Goal: Information Seeking & Learning: Learn about a topic

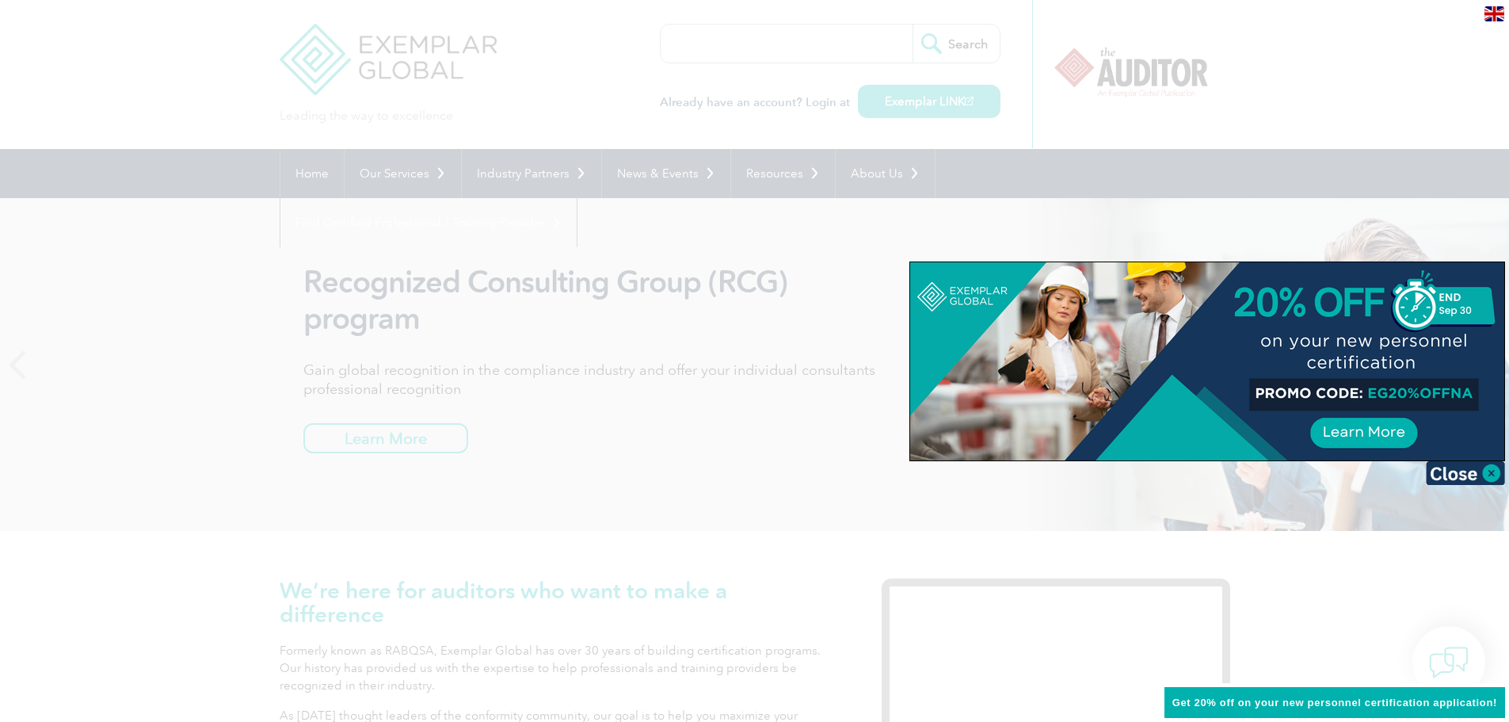
click at [613, 359] on div at bounding box center [754, 361] width 1509 height 722
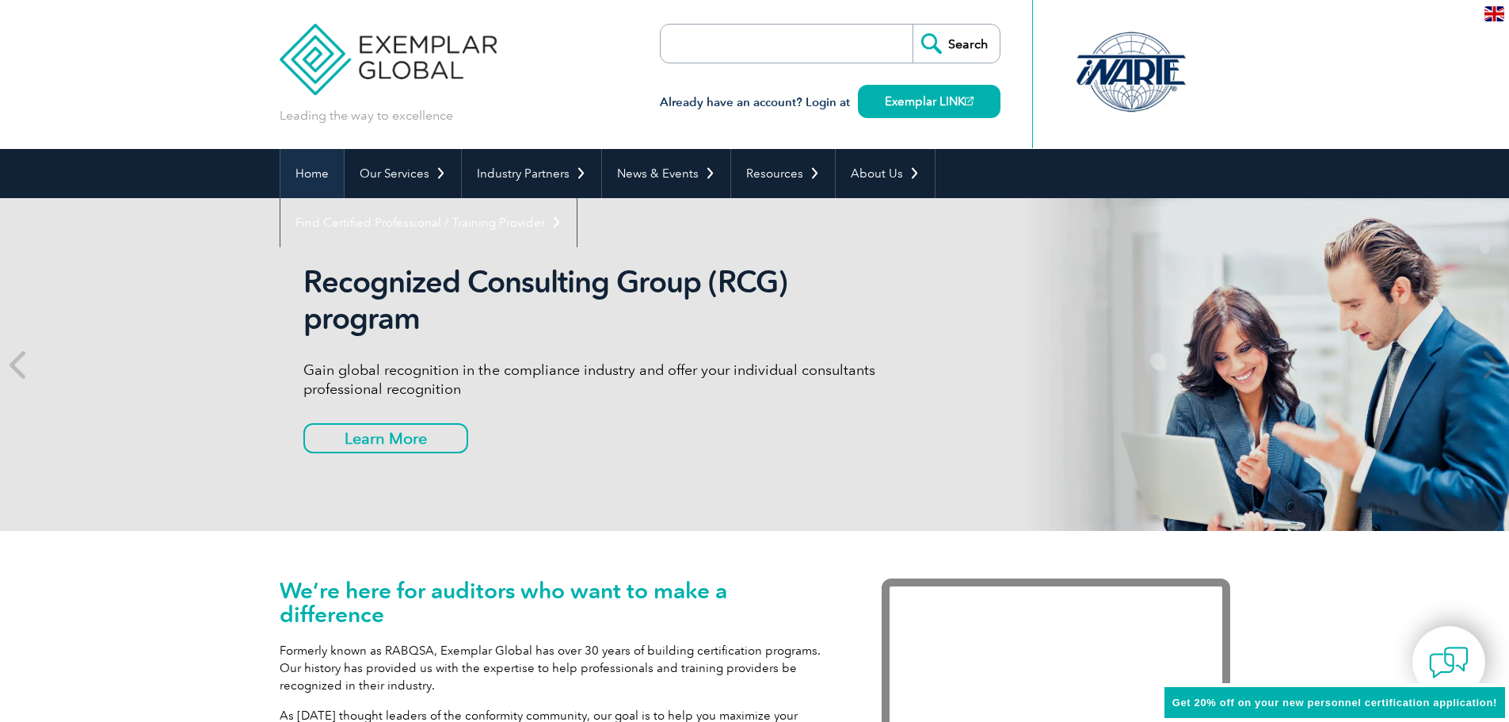
click at [320, 171] on link "Home" at bounding box center [311, 173] width 63 height 49
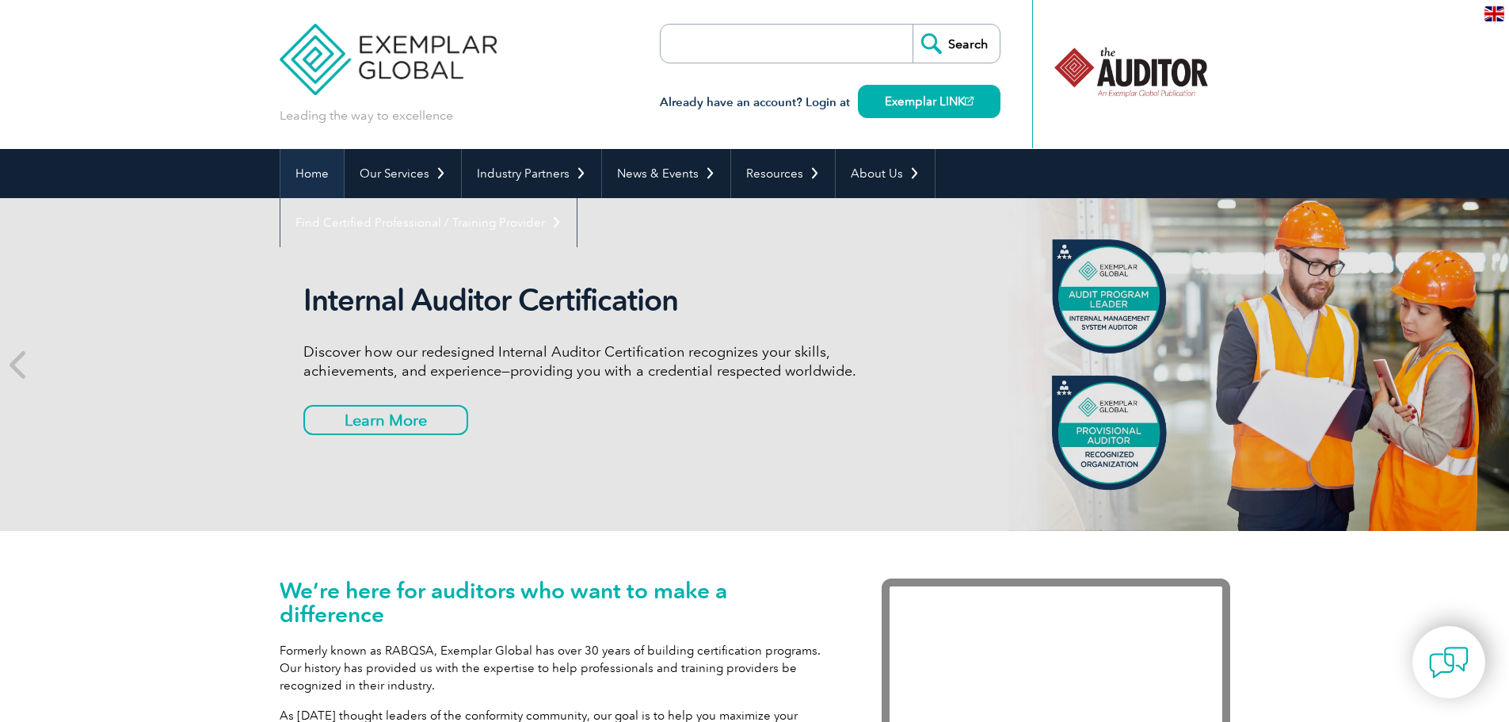
click at [304, 178] on link "Home" at bounding box center [311, 173] width 63 height 49
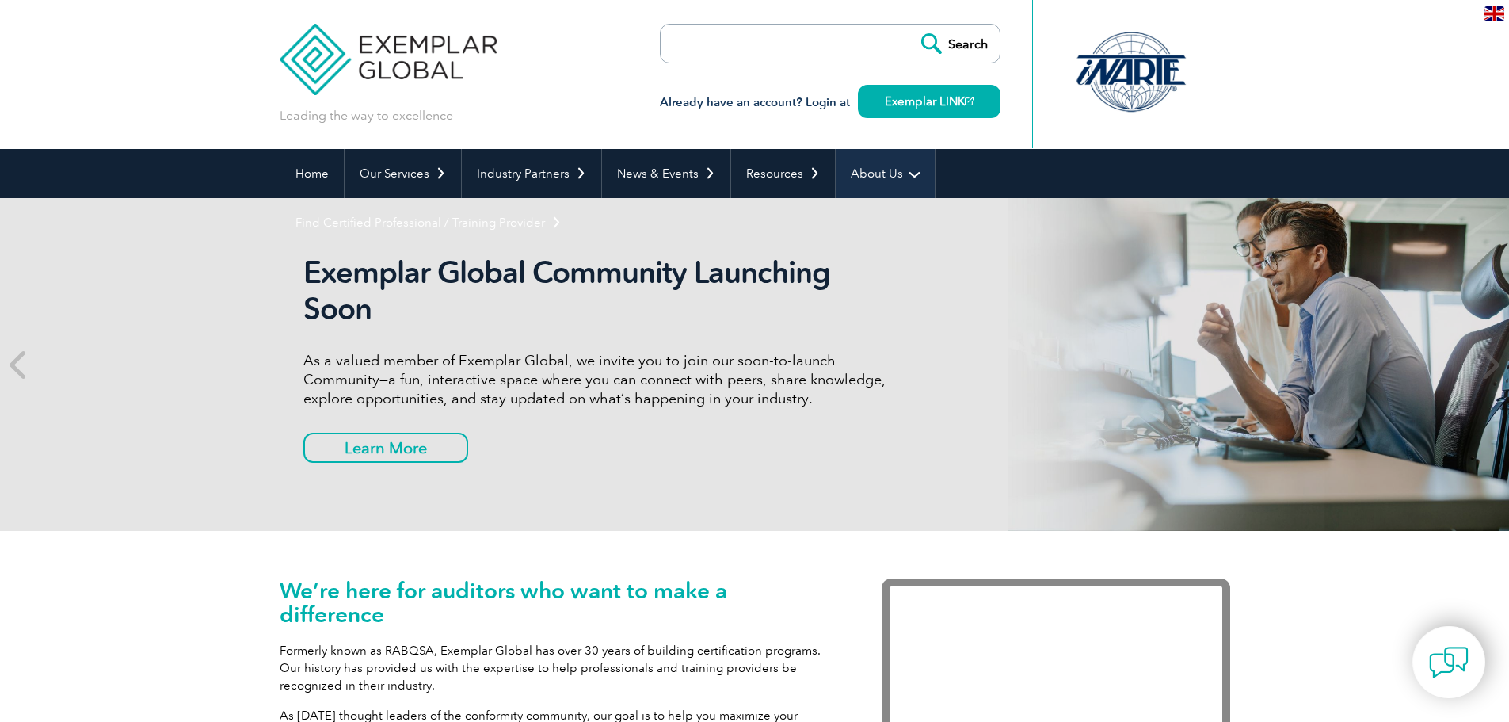
click at [887, 170] on link "About Us" at bounding box center [885, 173] width 99 height 49
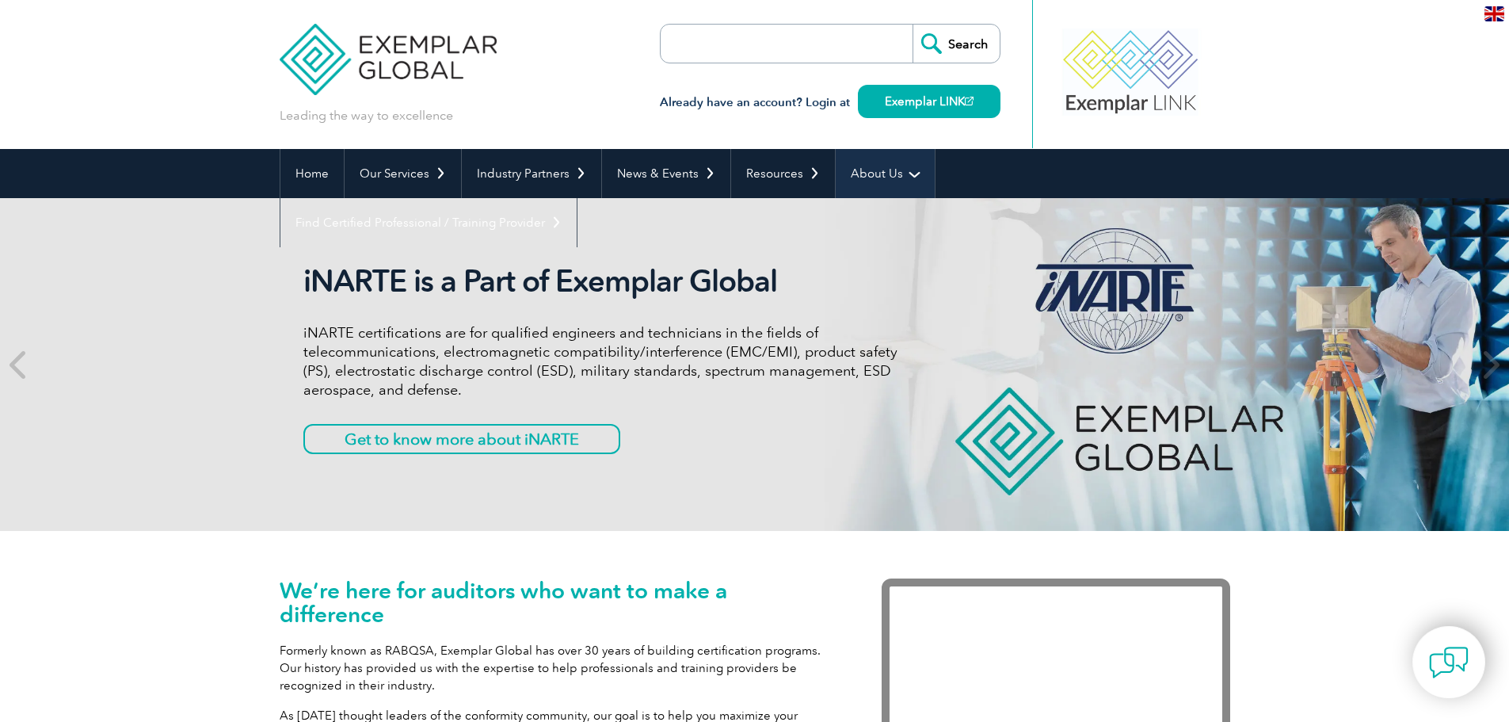
click at [902, 174] on link "About Us" at bounding box center [885, 173] width 99 height 49
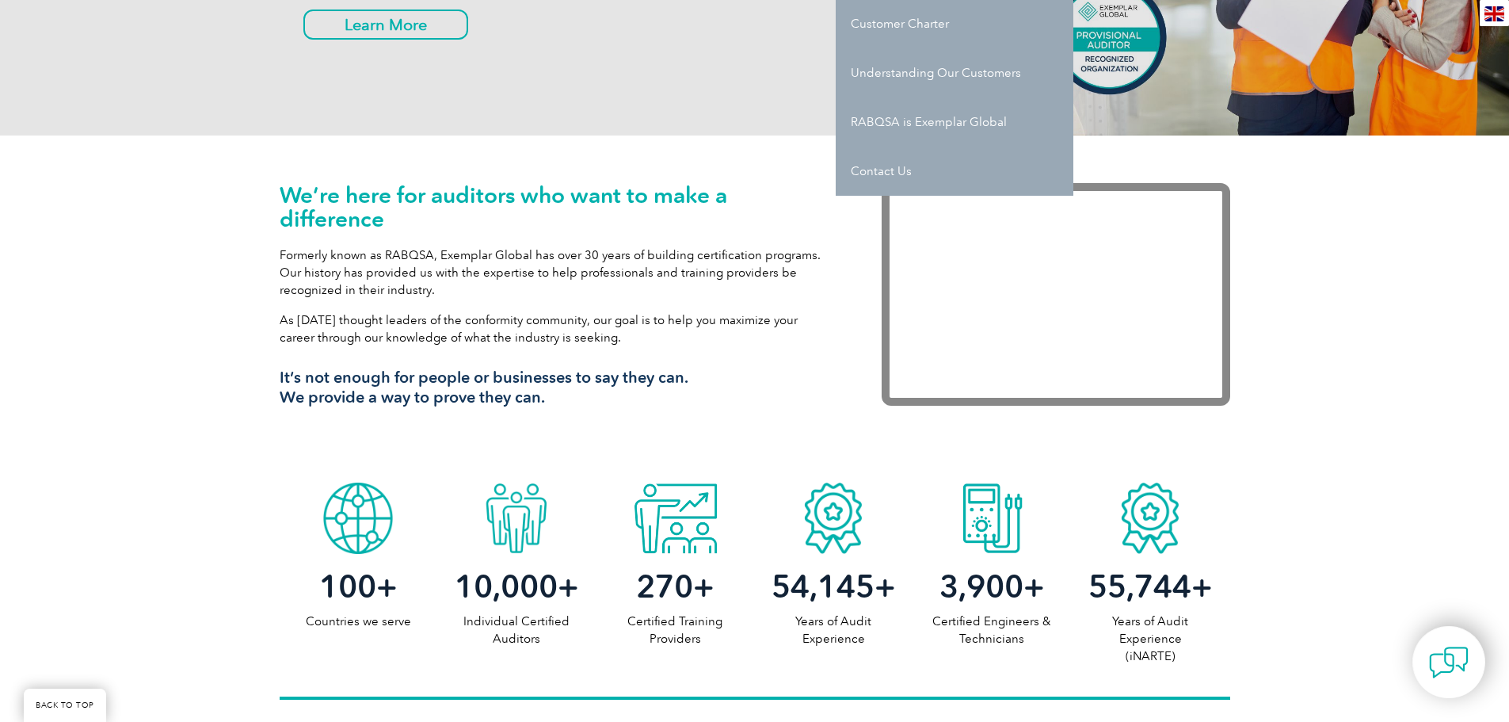
scroll to position [396, 0]
click at [460, 292] on p "Formerly known as RABQSA, Exemplar Global has over 30 years of building certifi…" at bounding box center [557, 272] width 555 height 52
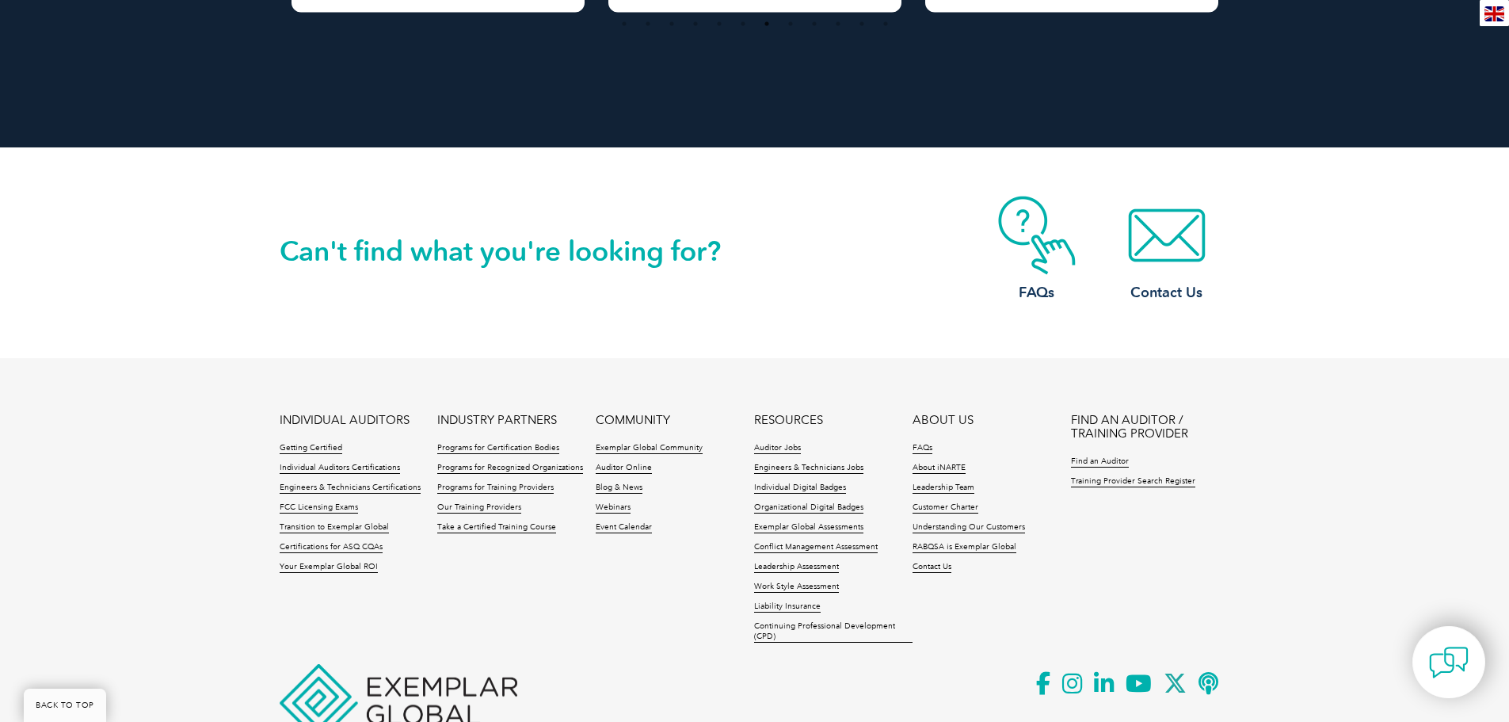
scroll to position [3627, 0]
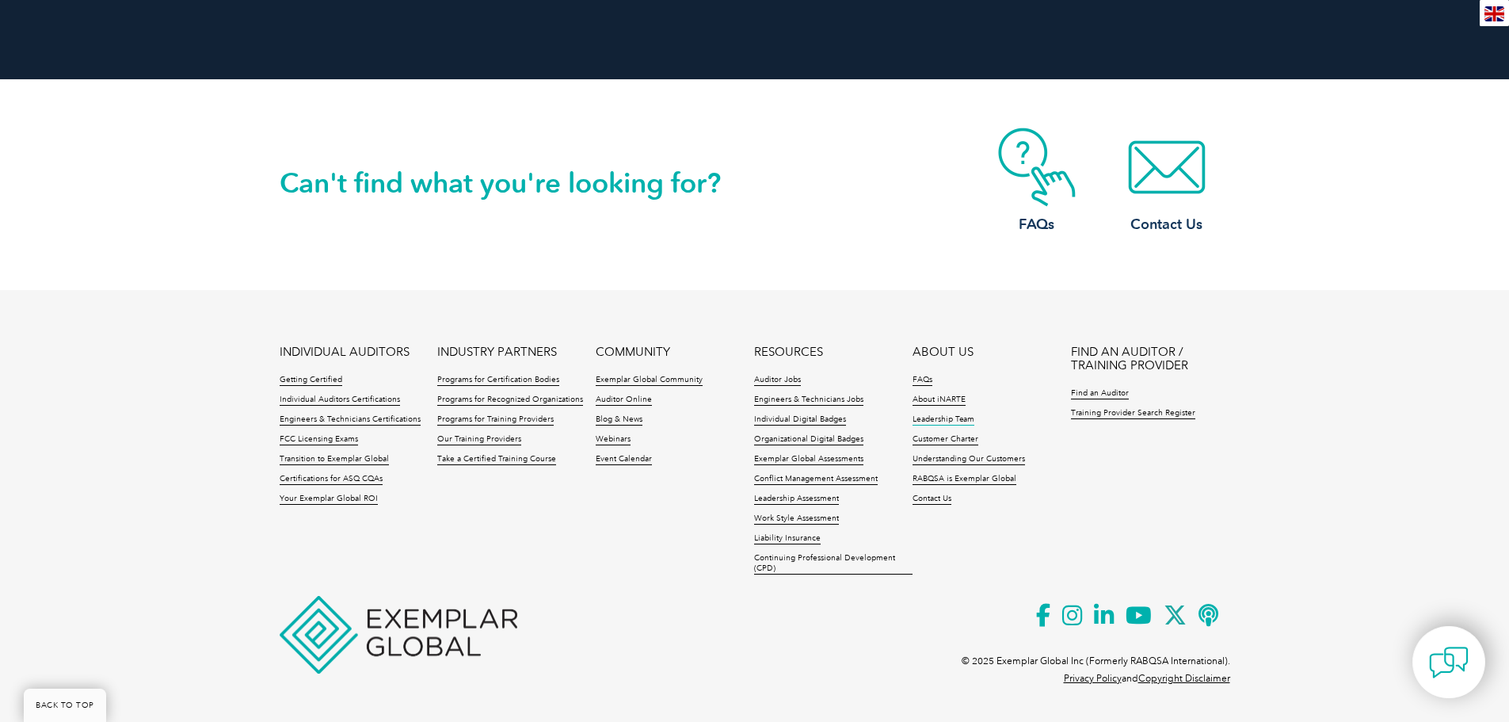
click at [940, 419] on link "Leadership Team" at bounding box center [944, 419] width 62 height 11
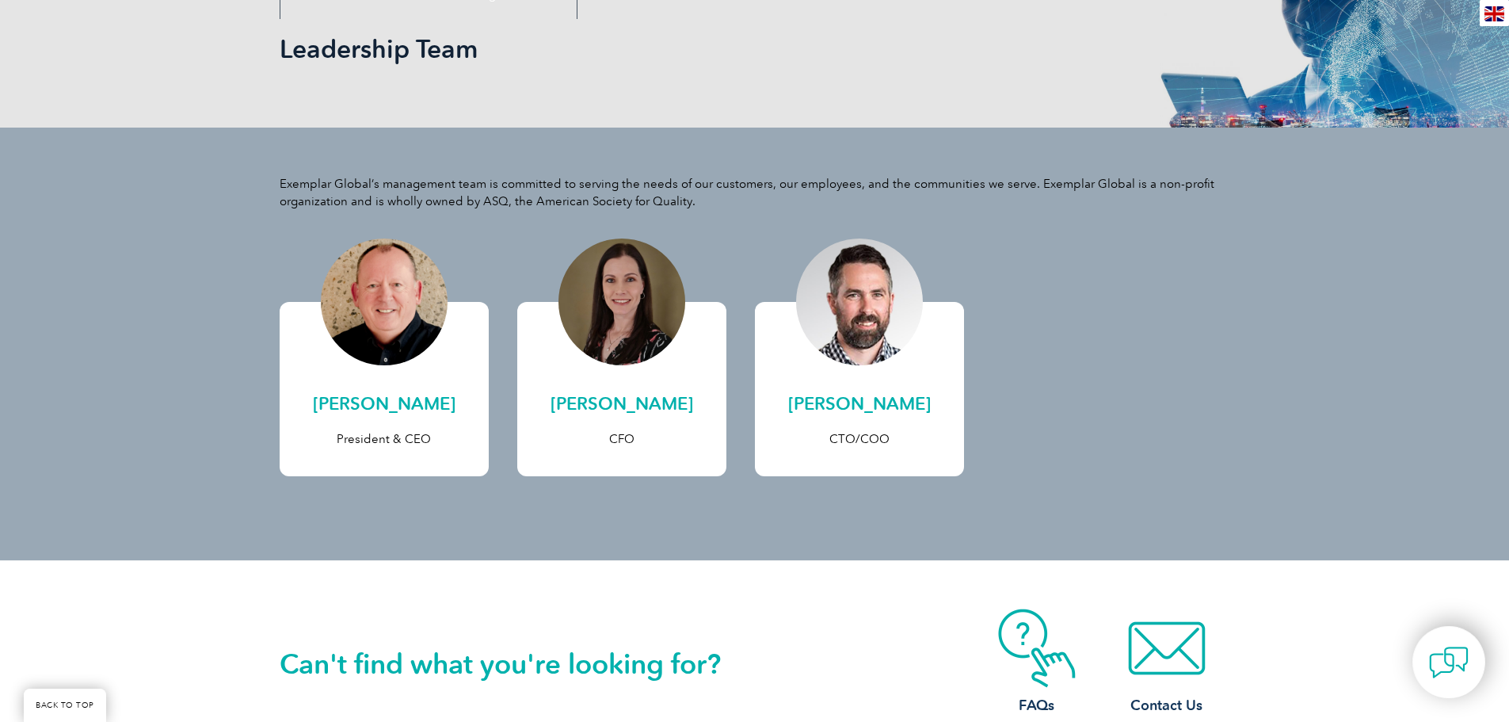
scroll to position [238, 0]
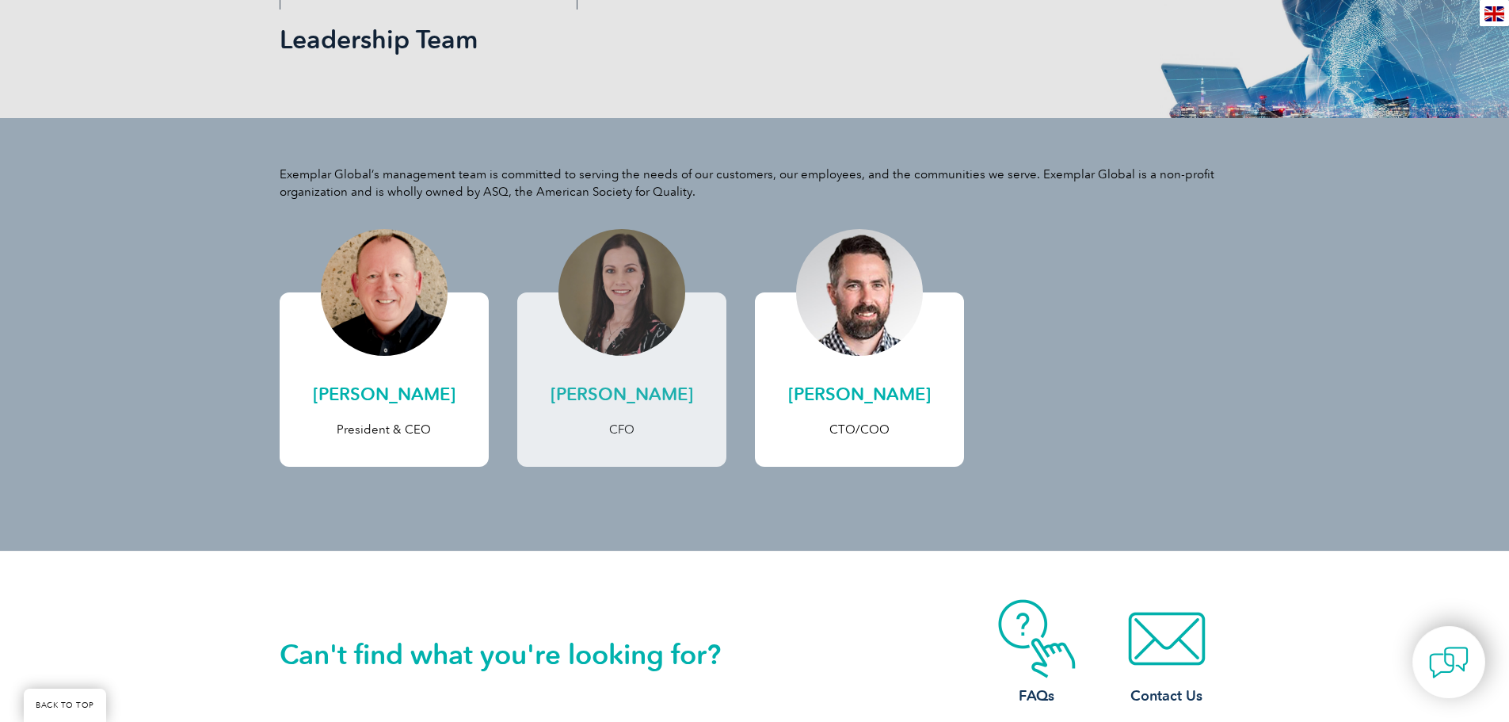
click at [616, 294] on div at bounding box center [622, 292] width 127 height 127
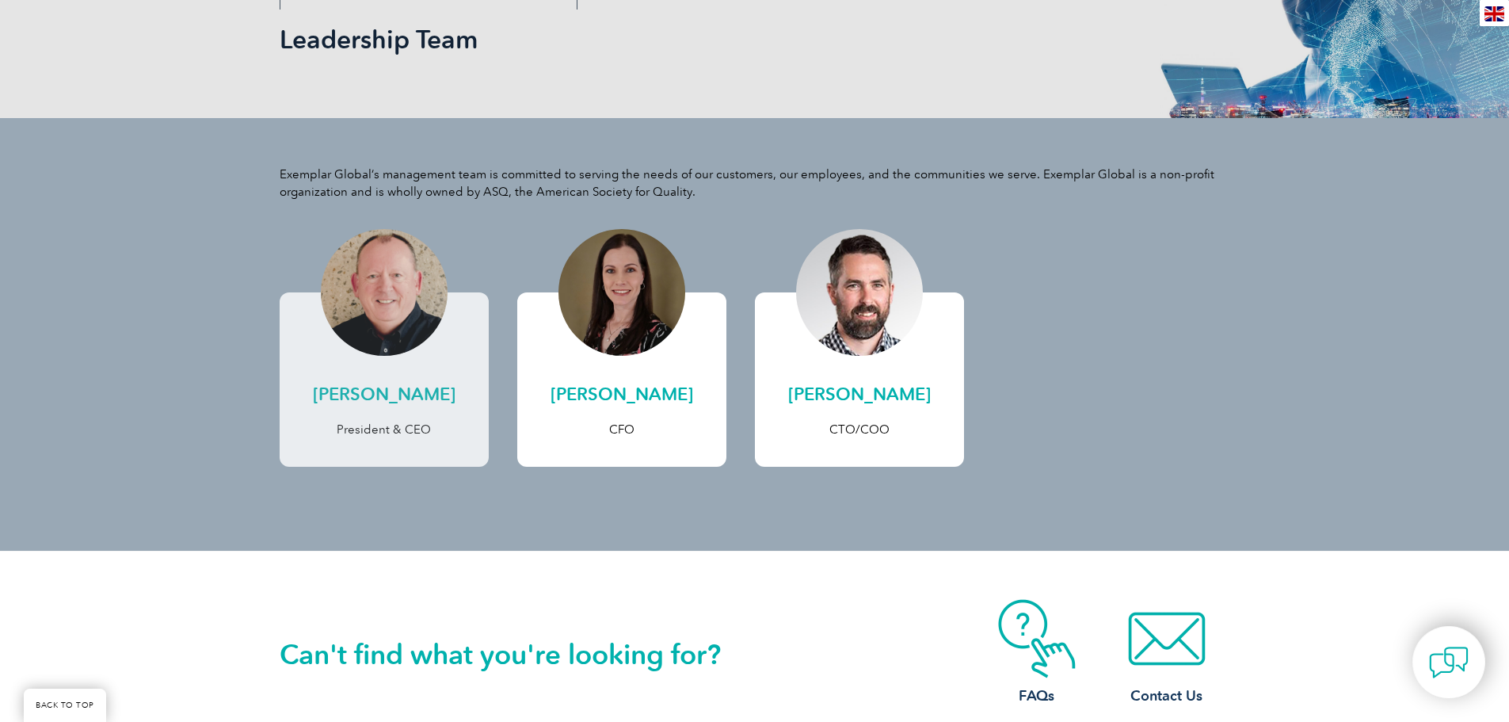
click at [382, 385] on h2 "Andrew Baines" at bounding box center [384, 394] width 177 height 25
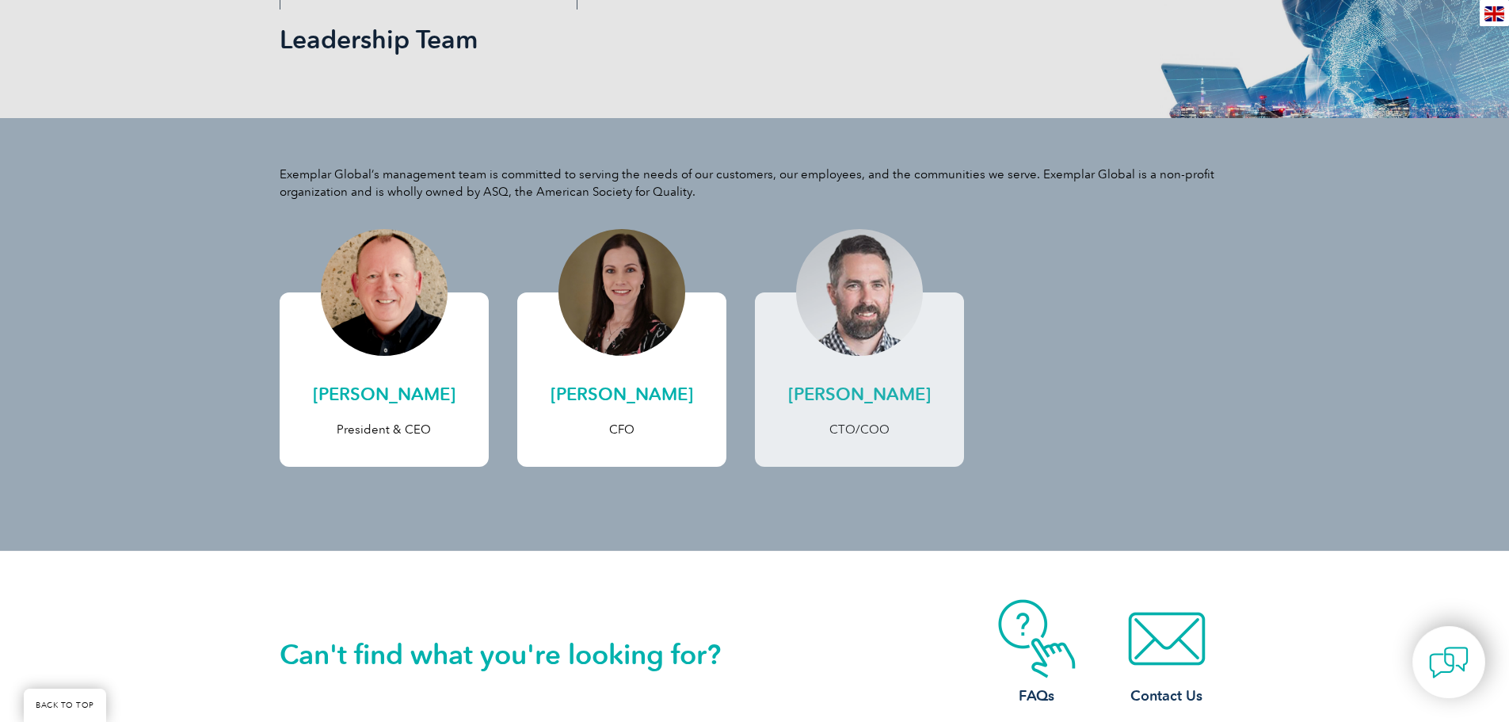
click at [876, 299] on div at bounding box center [859, 292] width 127 height 127
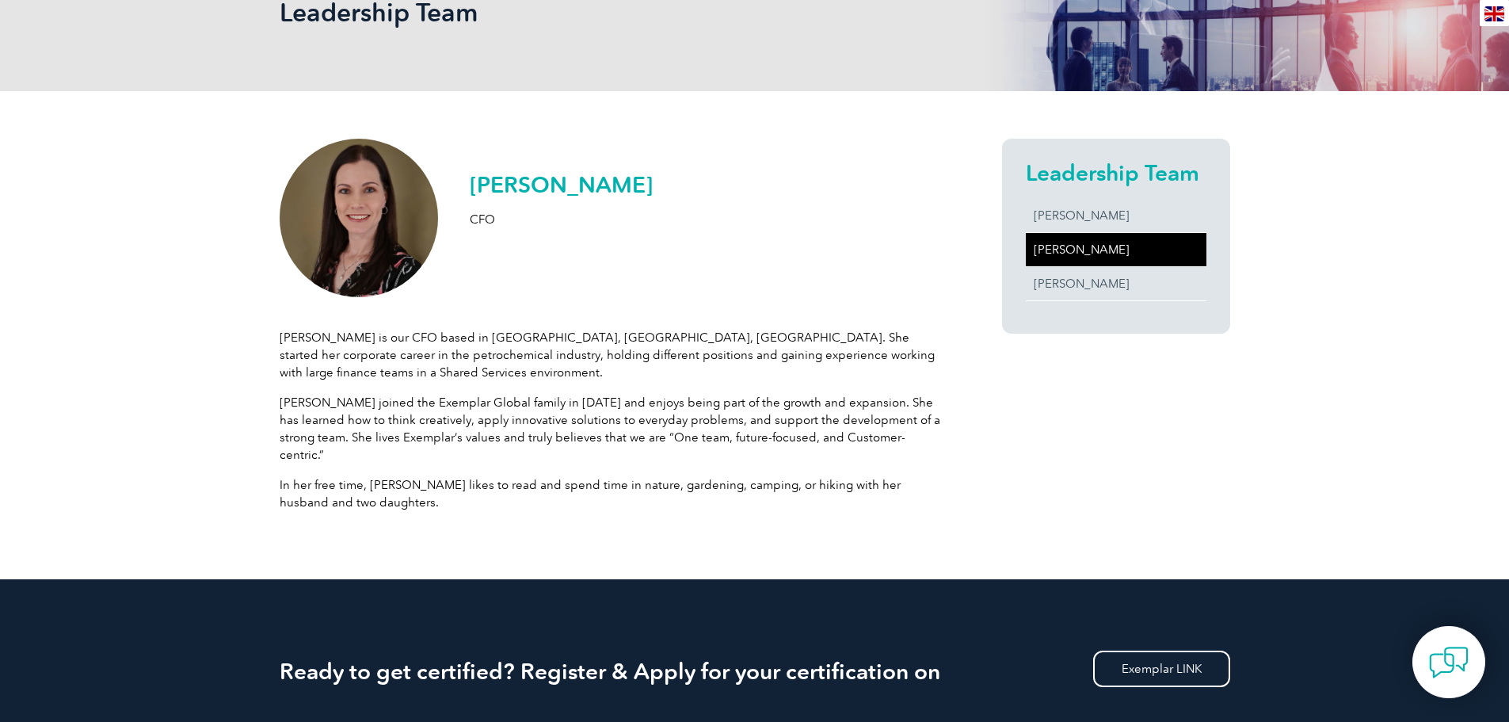
scroll to position [396, 0]
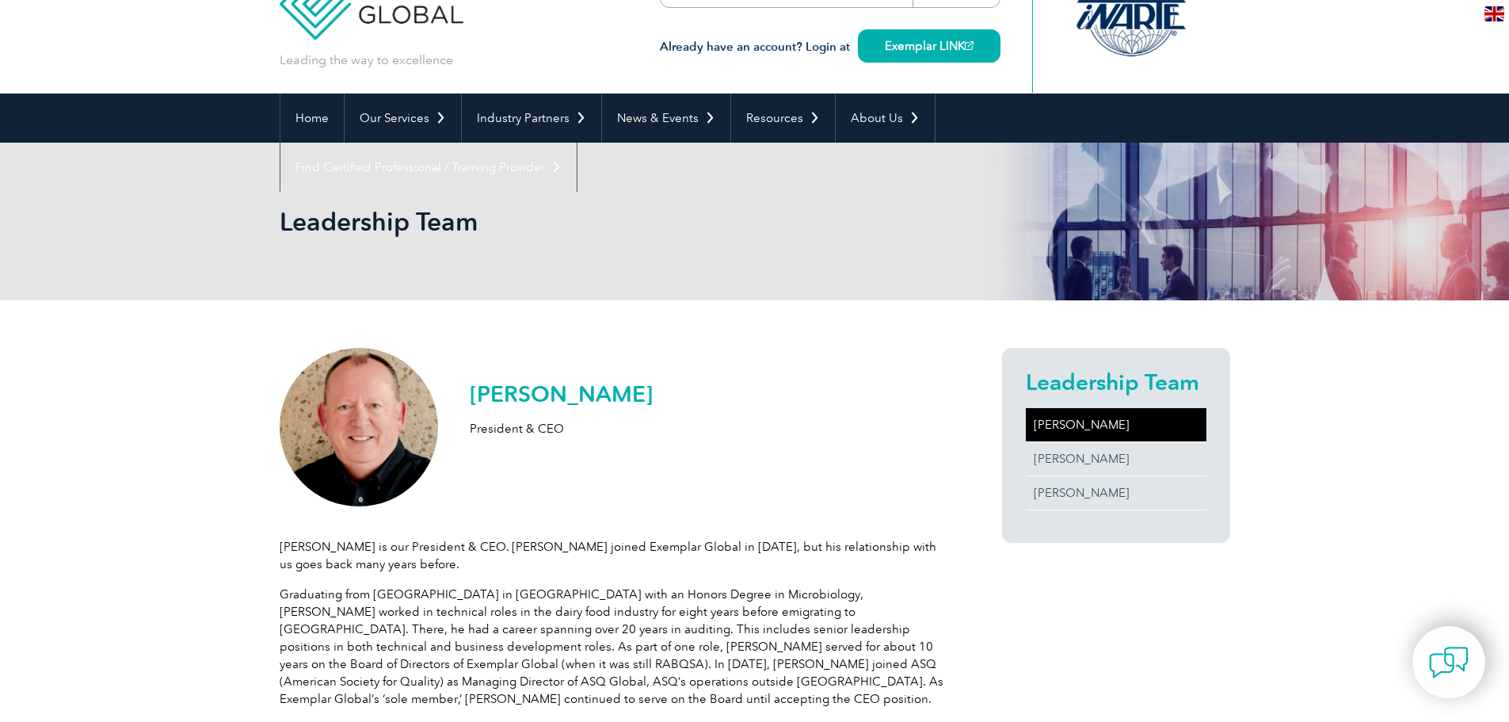
scroll to position [79, 0]
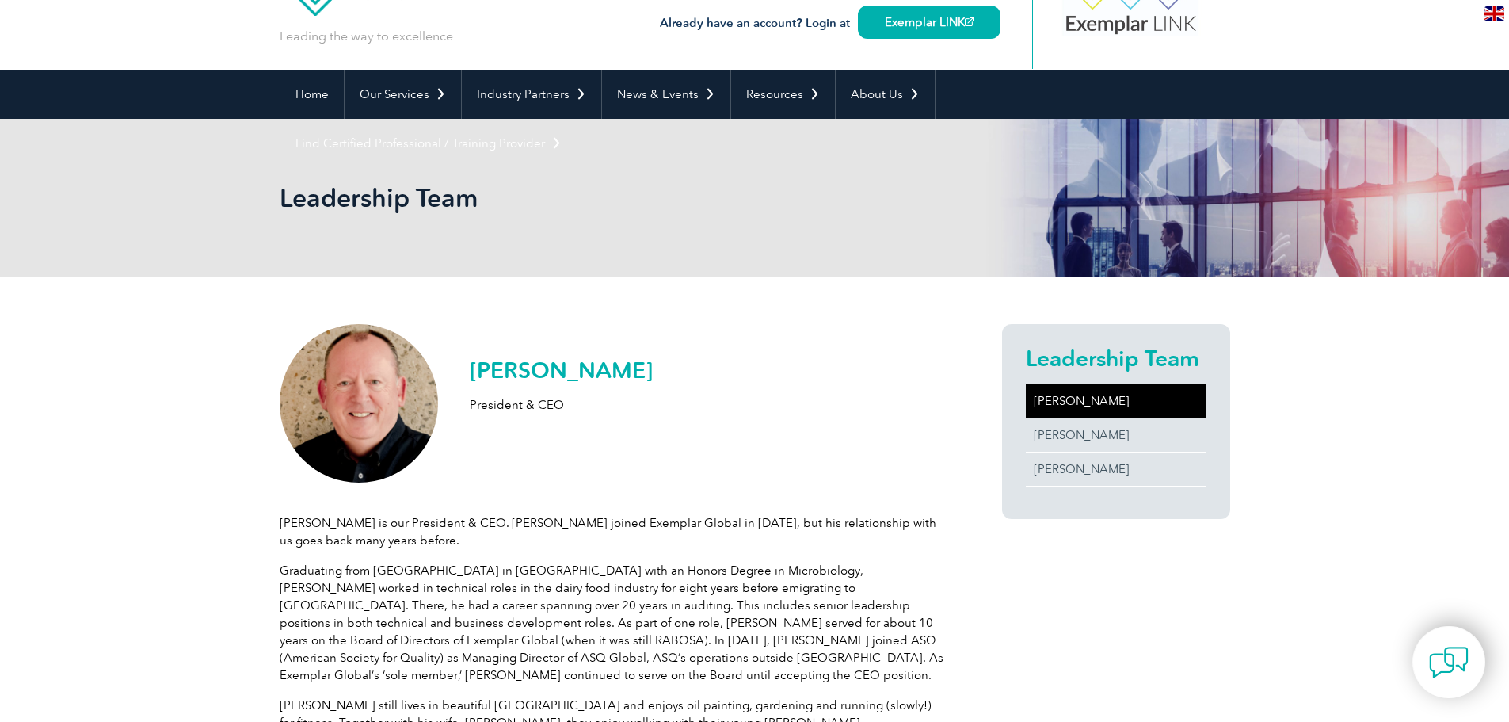
drag, startPoint x: 654, startPoint y: 368, endPoint x: 468, endPoint y: 369, distance: 185.4
click at [468, 369] on div "Andrew Baines President & CEO Andrew is our President & CEO. Andrew joined Exem…" at bounding box center [613, 560] width 666 height 472
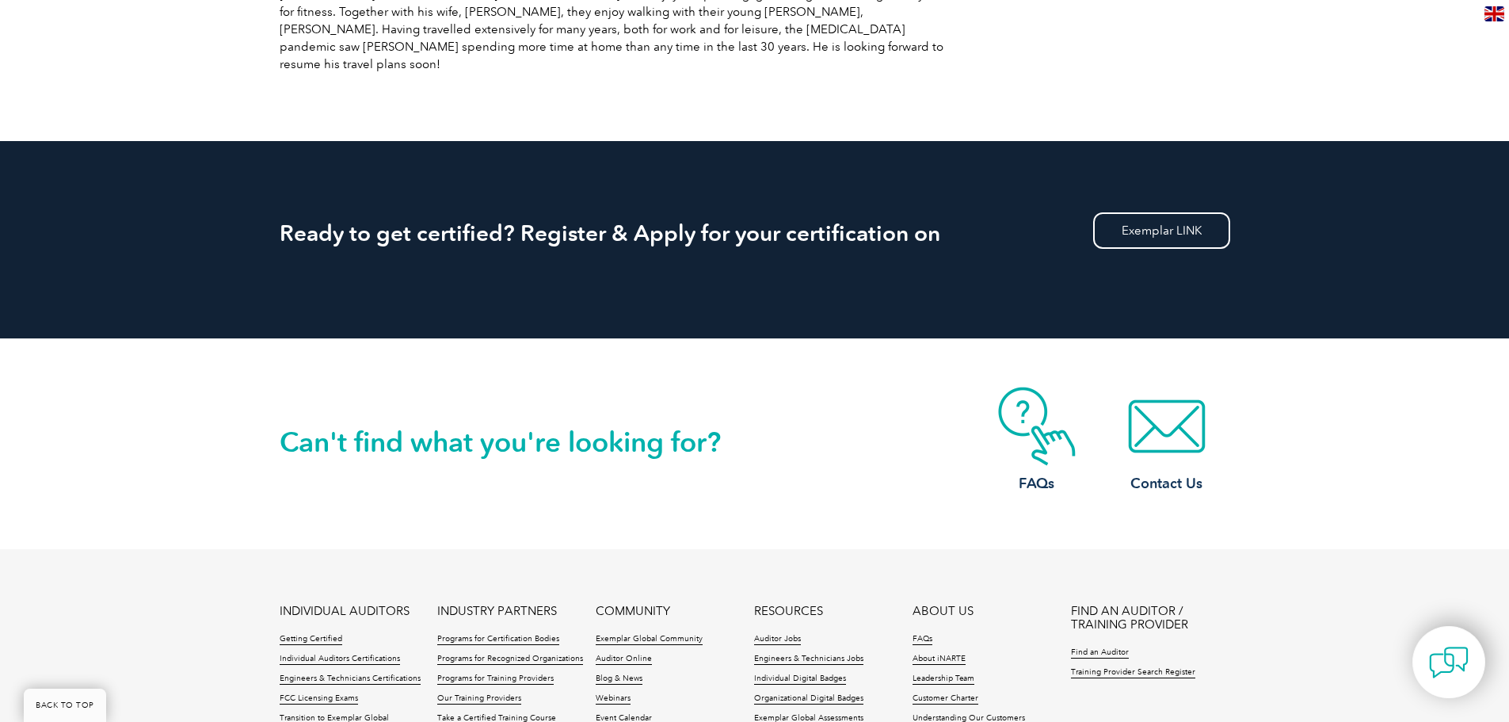
scroll to position [792, 0]
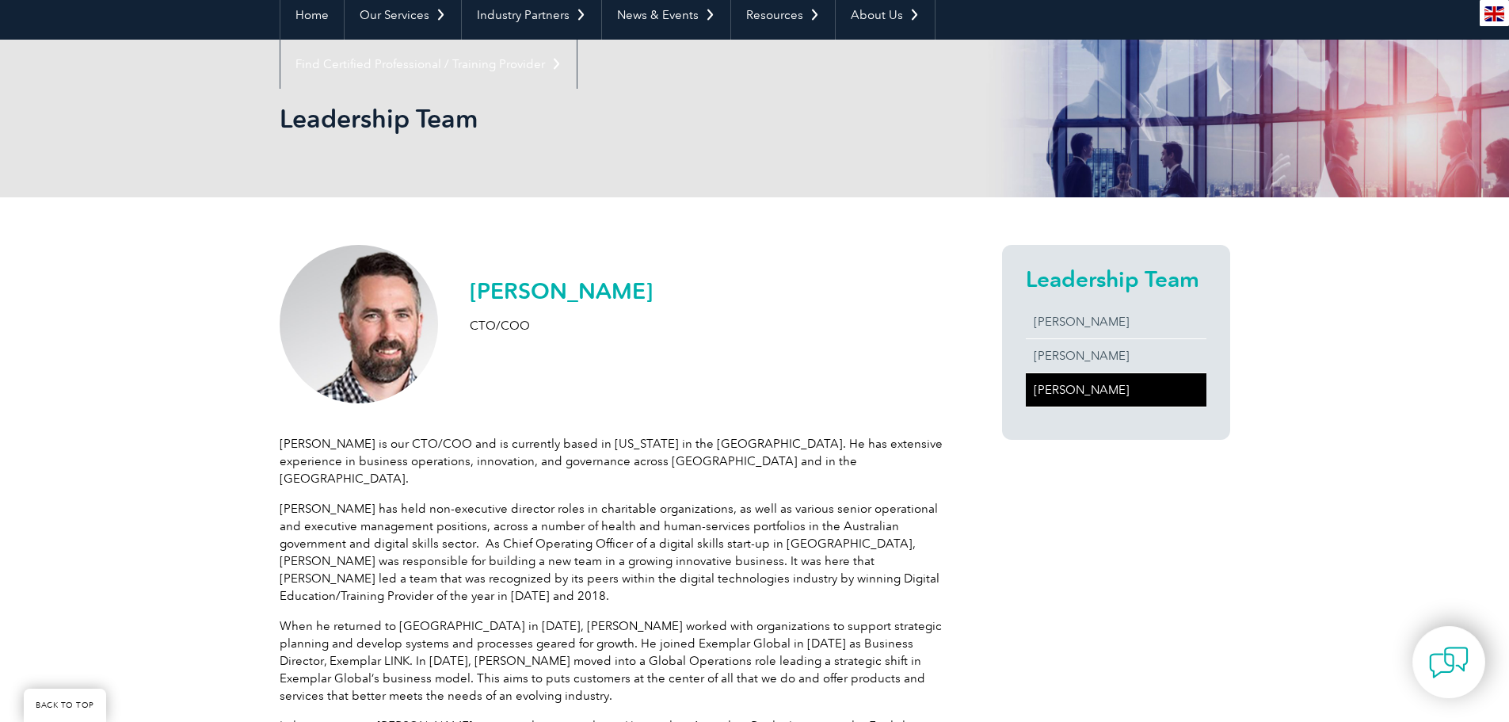
scroll to position [238, 0]
